Goal: Information Seeking & Learning: Learn about a topic

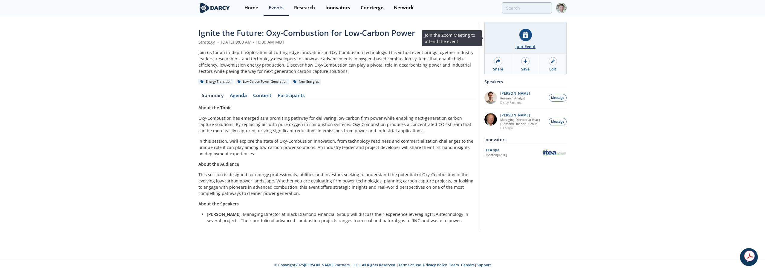
click at [529, 32] on div at bounding box center [525, 35] width 13 height 13
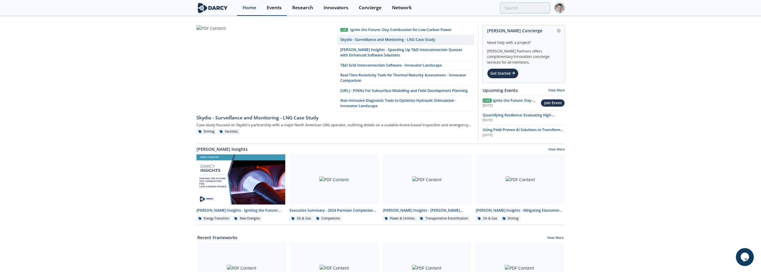
click at [270, 9] on div "Events" at bounding box center [274, 7] width 15 height 5
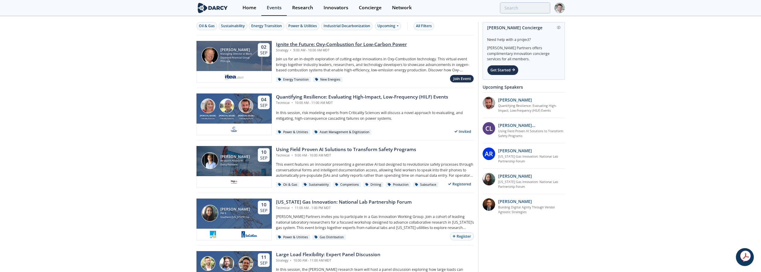
click at [317, 44] on div "Ignite the Future: Oxy-Combustion for Low-Carbon Power" at bounding box center [341, 44] width 131 height 7
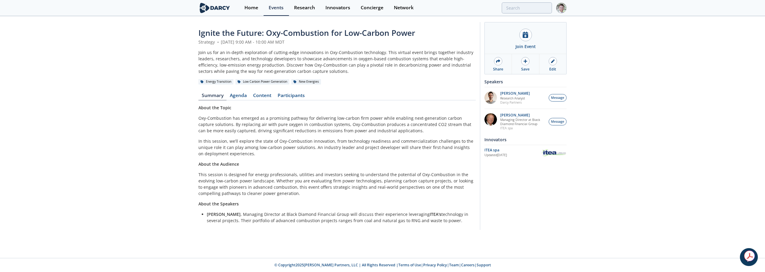
click at [551, 153] on img at bounding box center [554, 153] width 25 height 9
